Goal: Check status: Check status

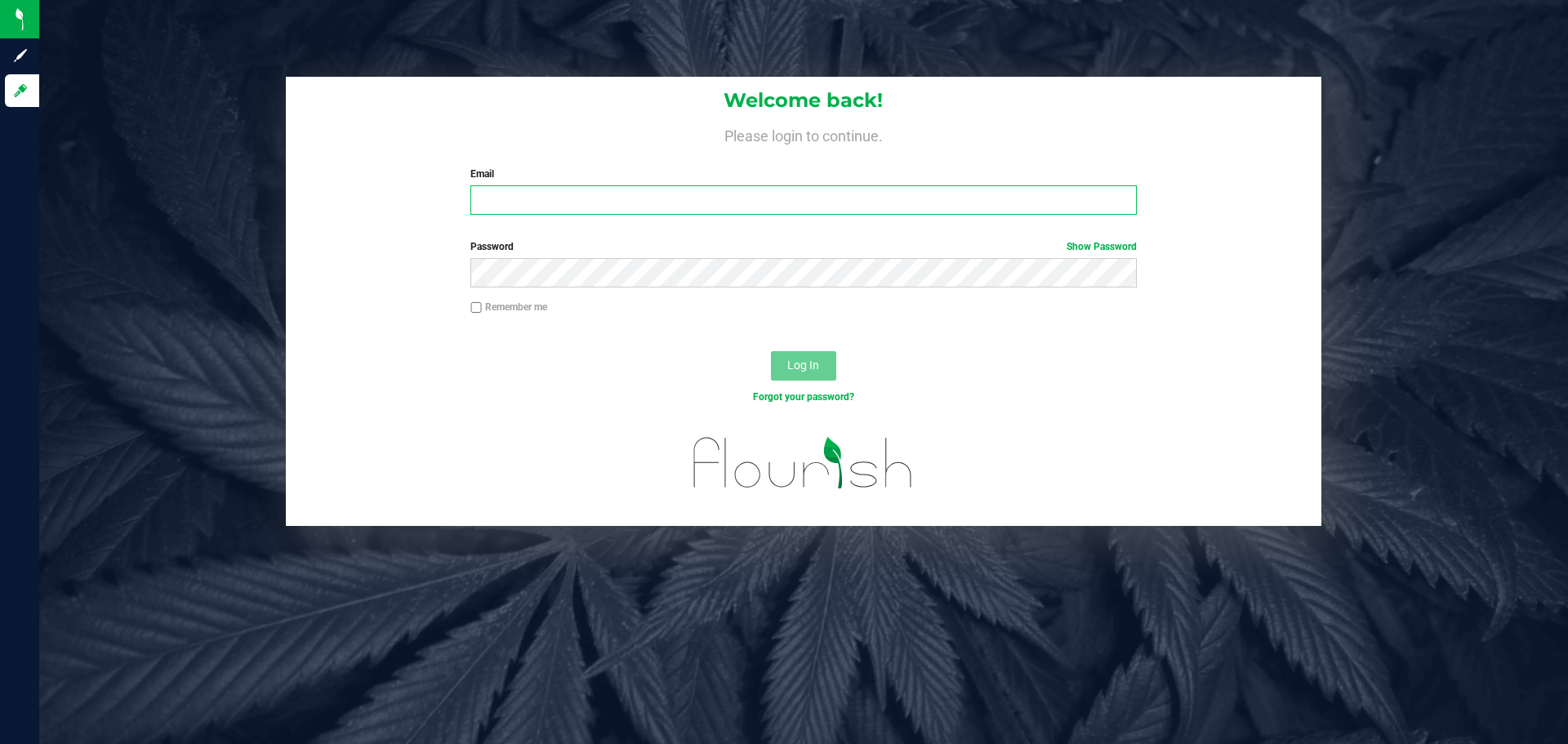
click at [668, 199] on input "Email" at bounding box center [803, 199] width 666 height 29
drag, startPoint x: 827, startPoint y: 190, endPoint x: 217, endPoint y: 164, distance: 610.6
click at [214, 189] on div "Welcome back! Please login to continue. Email [EMAIL_ADDRESS][DOMAIN_NAME] Requ…" at bounding box center [804, 301] width 1554 height 449
type input "[EMAIL_ADDRESS][DOMAIN_NAME]"
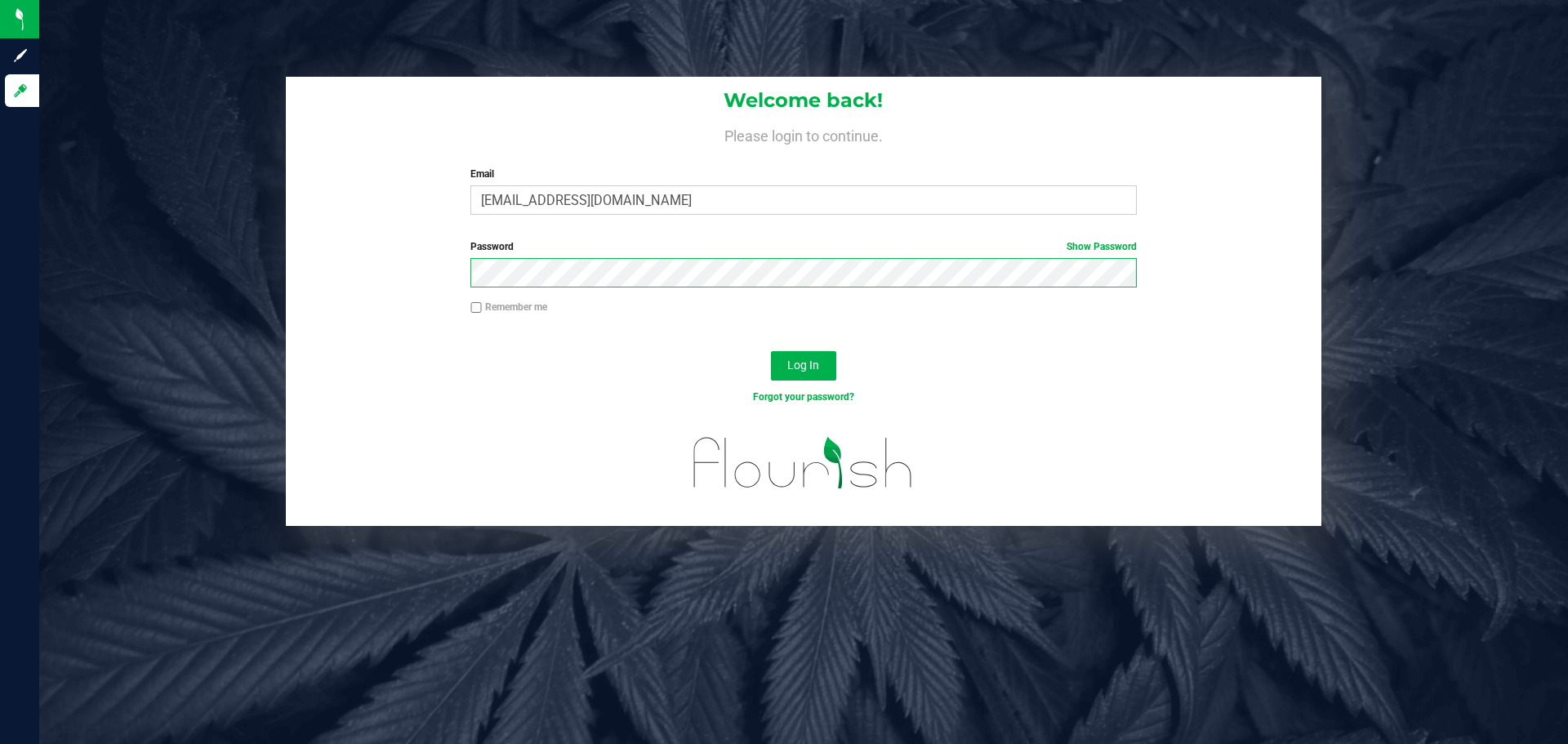
click at [771, 351] on button "Log In" at bounding box center [803, 365] width 65 height 29
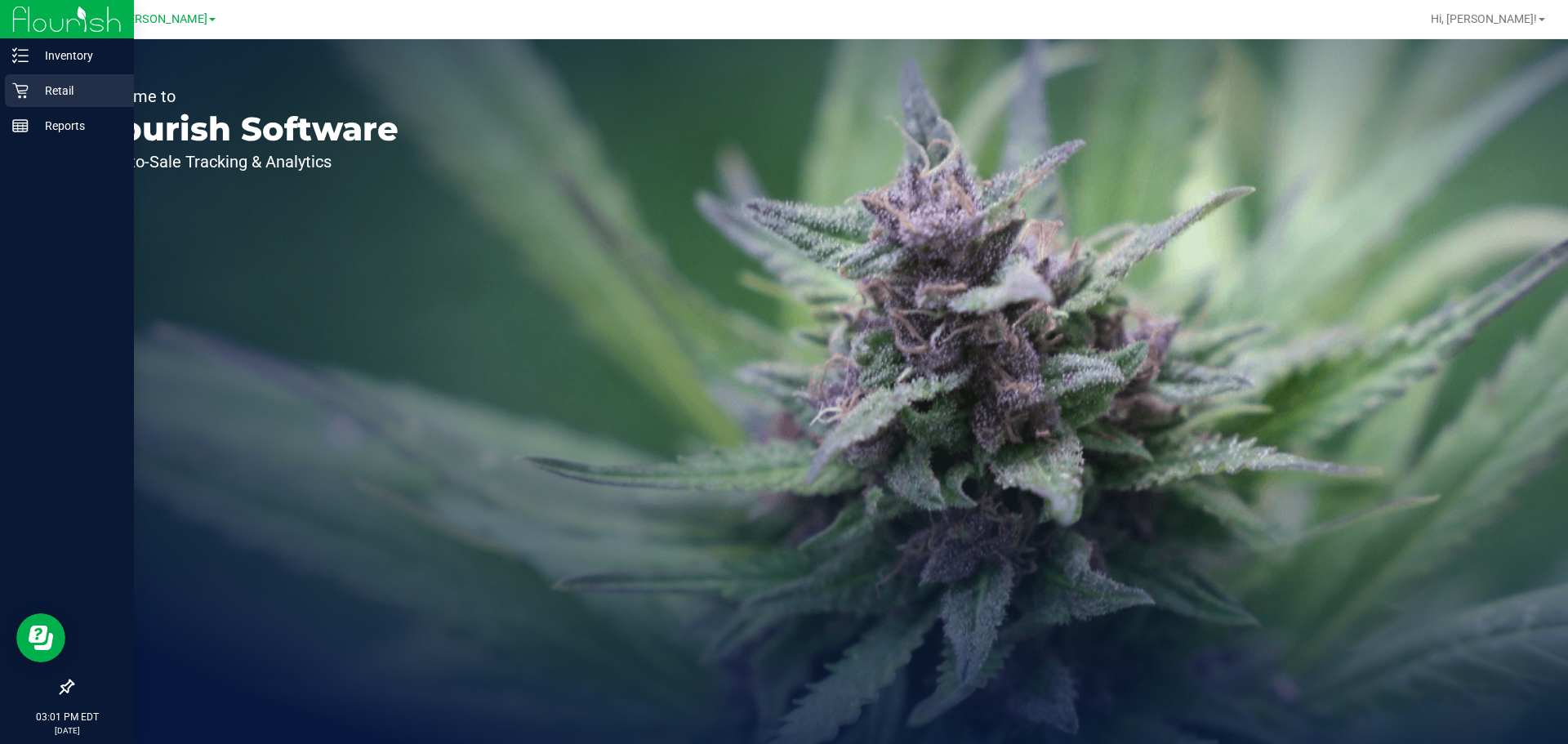
click at [38, 93] on p "Retail" at bounding box center [77, 91] width 98 height 19
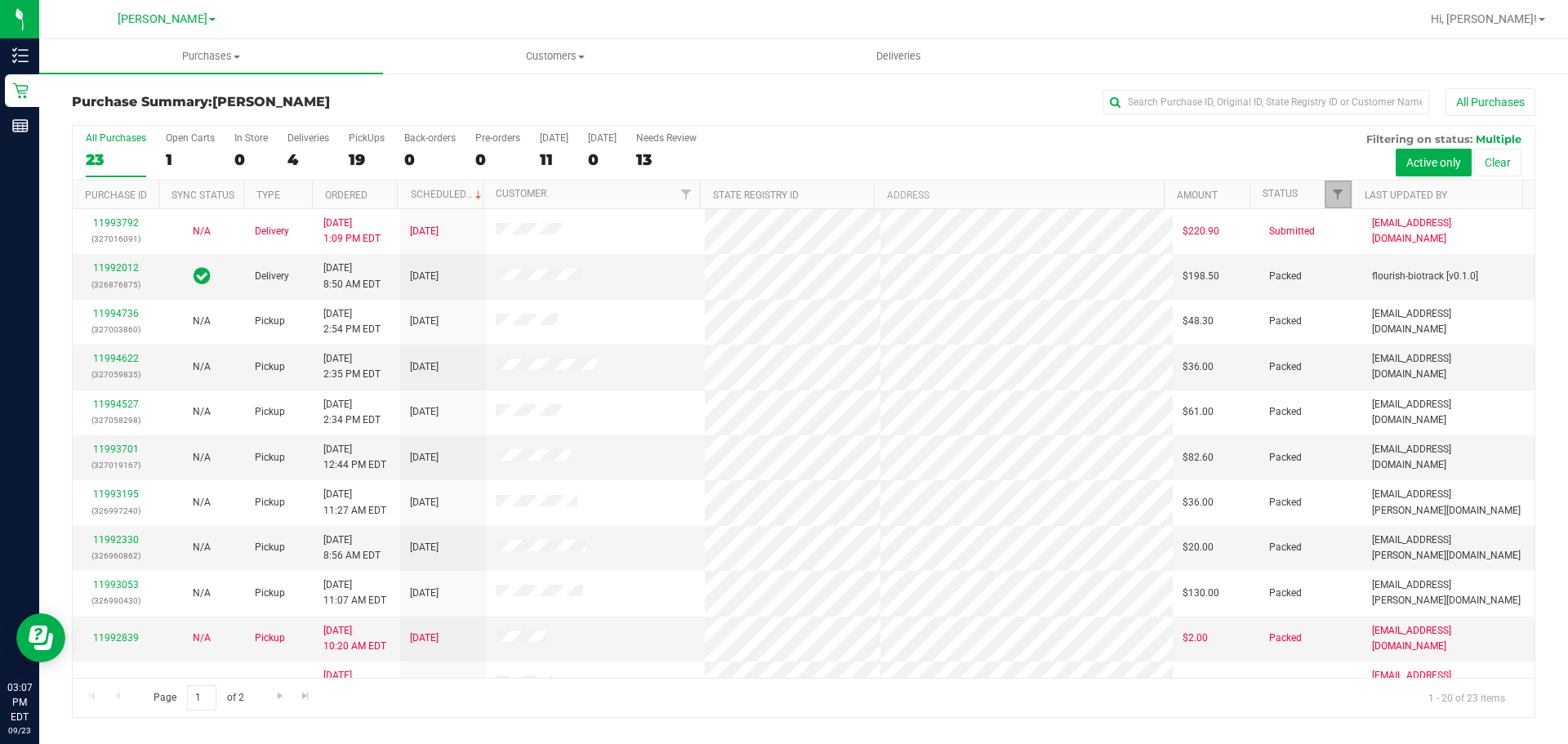
click at [1328, 183] on link "Filter" at bounding box center [1338, 194] width 27 height 27
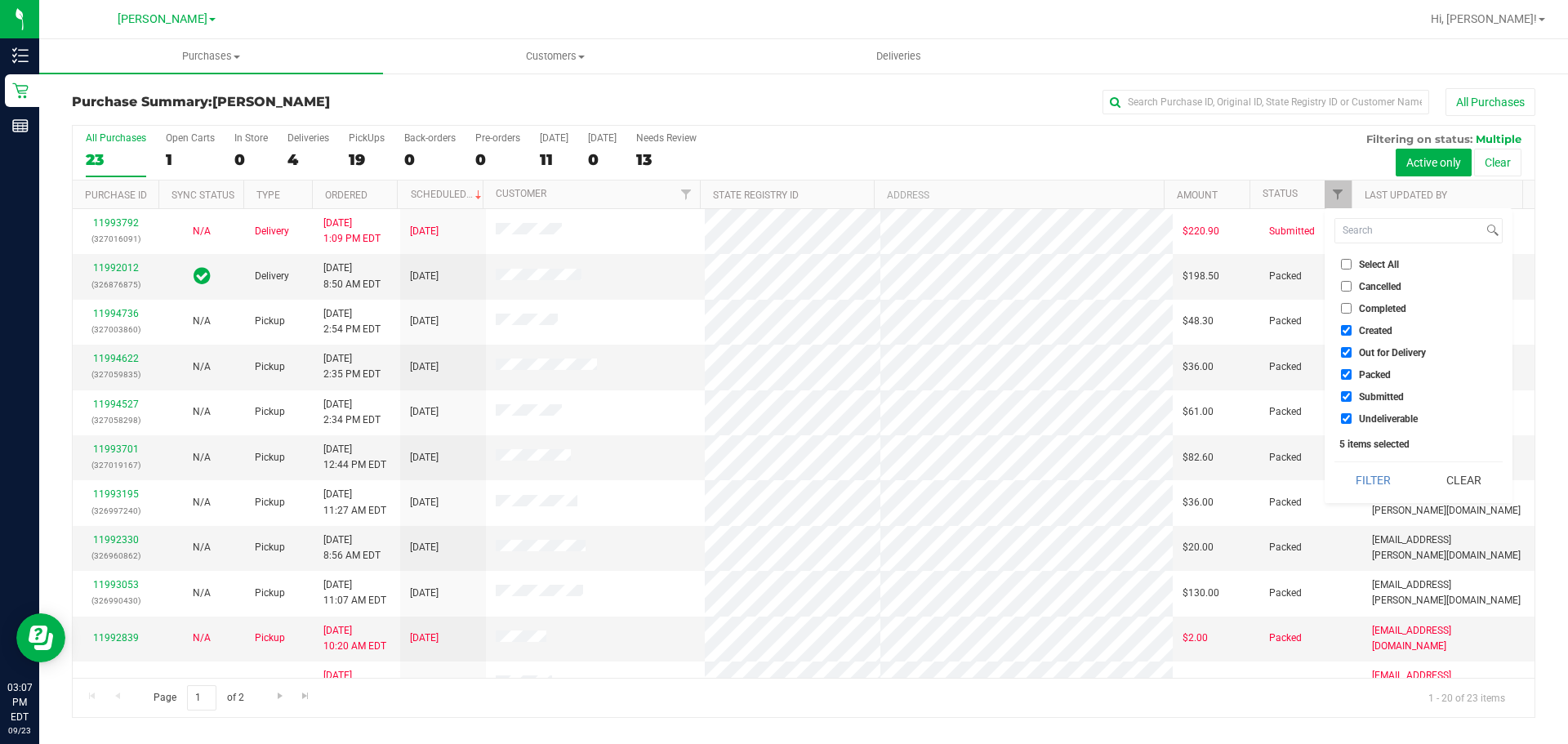
click at [1362, 271] on li "Select All" at bounding box center [1418, 264] width 168 height 17
click at [1358, 271] on li "Select All" at bounding box center [1418, 264] width 168 height 17
click at [1348, 271] on li "Select All" at bounding box center [1418, 264] width 168 height 17
click at [1347, 268] on input "Select All" at bounding box center [1347, 264] width 11 height 11
checkbox input "true"
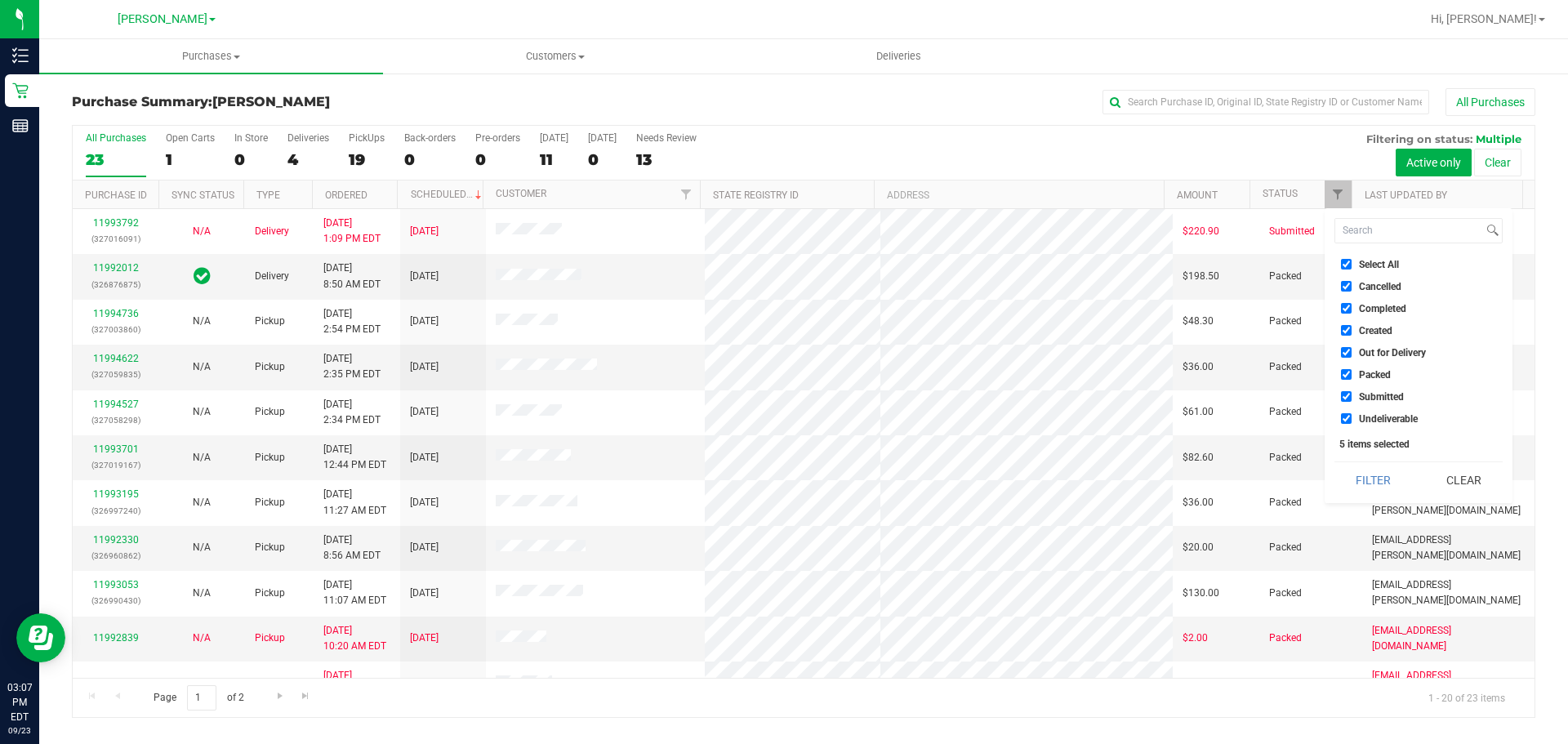
checkbox input "true"
click at [1347, 268] on input "Select All" at bounding box center [1347, 264] width 11 height 11
checkbox input "false"
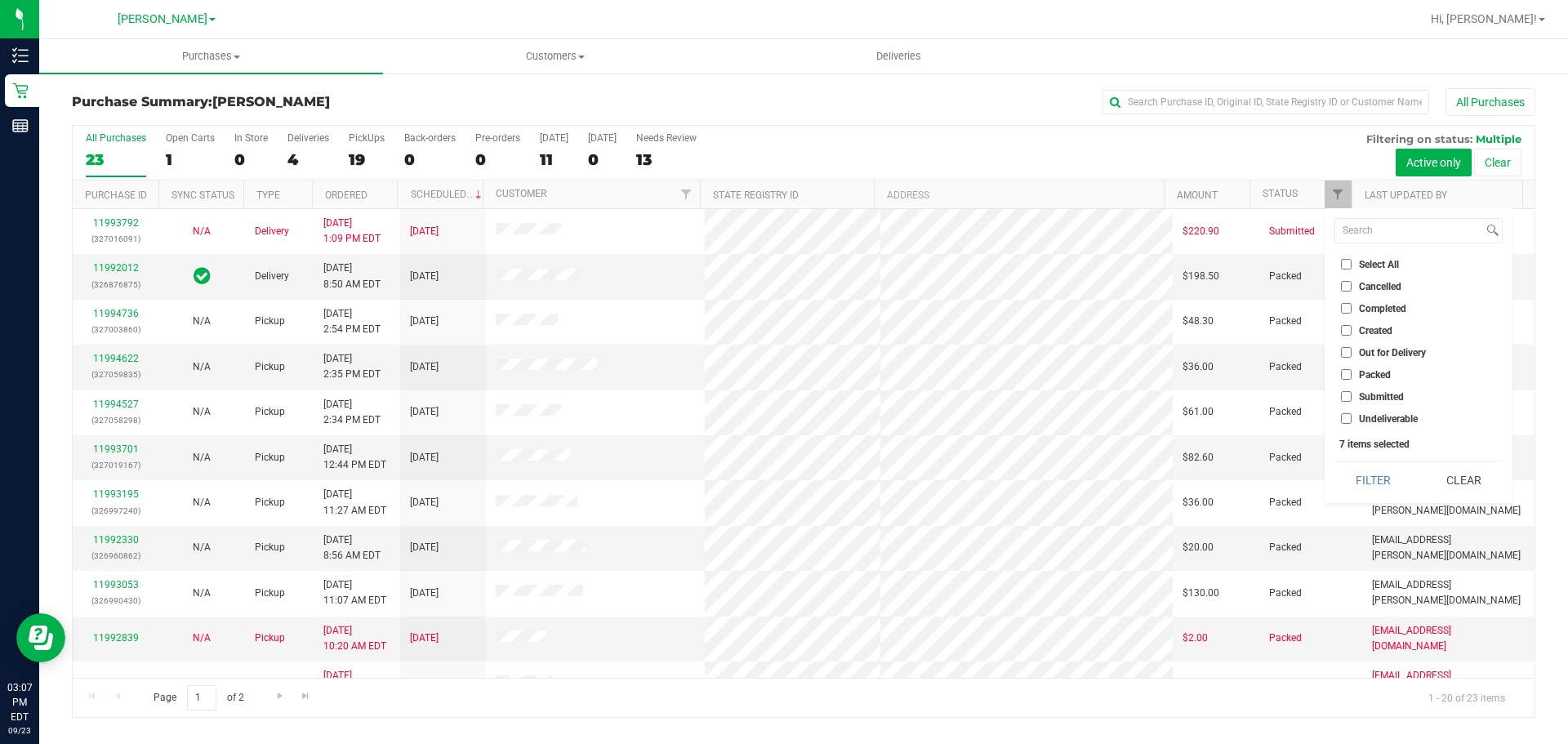
checkbox input "false"
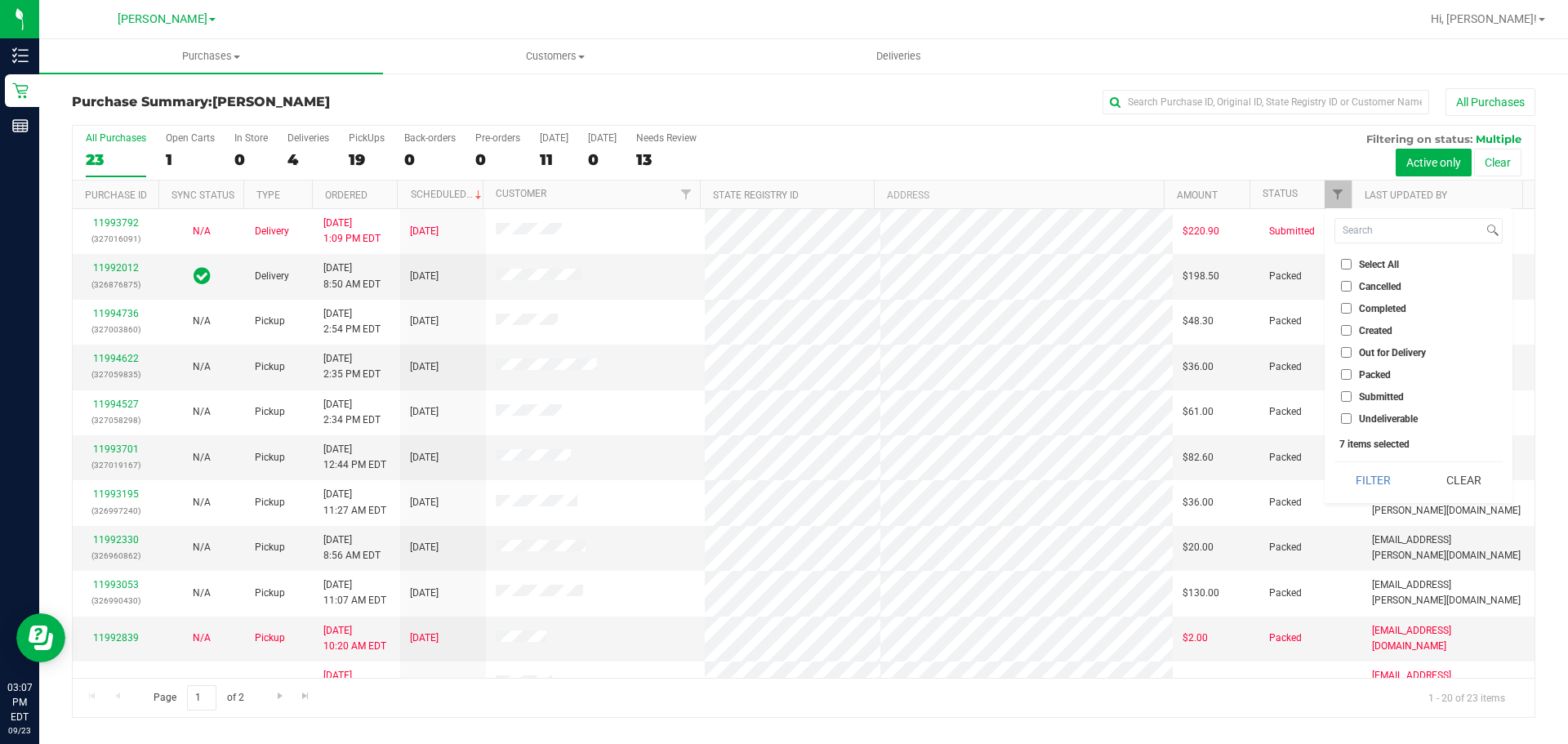
checkbox input "false"
click at [1346, 397] on input "Submitted" at bounding box center [1347, 397] width 11 height 11
checkbox input "true"
click at [1366, 484] on button "Filter" at bounding box center [1373, 480] width 78 height 36
